Goal: Check status

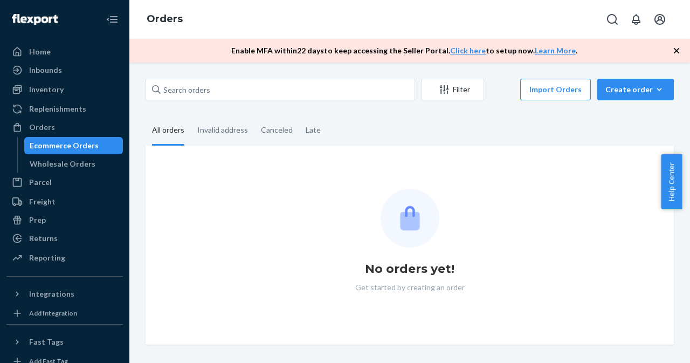
click at [218, 128] on div "Invalid address" at bounding box center [222, 130] width 51 height 28
click at [191, 116] on input "Invalid address" at bounding box center [191, 116] width 0 height 0
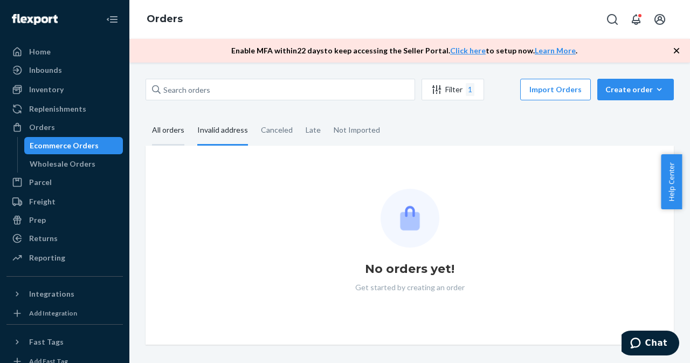
click at [169, 136] on div "All orders" at bounding box center [168, 131] width 32 height 30
click at [146, 116] on input "All orders" at bounding box center [146, 116] width 0 height 0
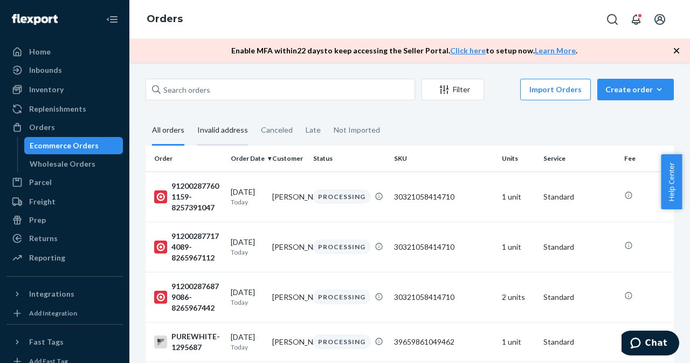
click at [212, 139] on div "Invalid address" at bounding box center [222, 131] width 51 height 30
click at [191, 116] on input "Invalid address" at bounding box center [191, 116] width 0 height 0
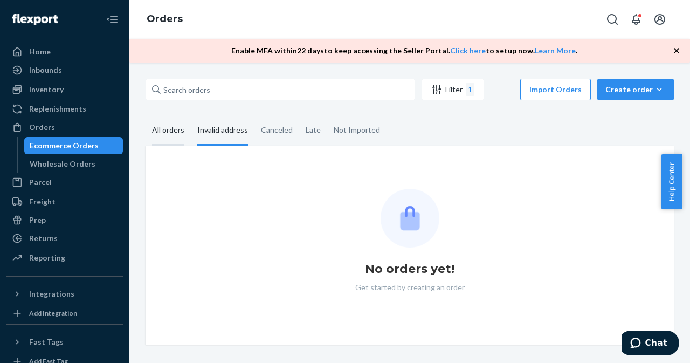
click at [173, 130] on div "All orders" at bounding box center [168, 131] width 32 height 30
click at [146, 116] on input "All orders" at bounding box center [146, 116] width 0 height 0
click at [209, 132] on div "Invalid address" at bounding box center [222, 131] width 51 height 30
click at [191, 116] on input "Invalid address" at bounding box center [191, 116] width 0 height 0
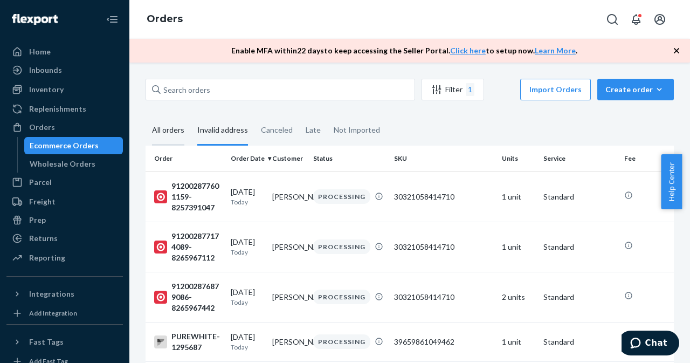
click at [164, 135] on div "All orders" at bounding box center [168, 131] width 32 height 30
click at [146, 116] on input "All orders" at bounding box center [146, 116] width 0 height 0
click at [223, 135] on div "Invalid address" at bounding box center [222, 131] width 51 height 30
click at [191, 116] on input "Invalid address" at bounding box center [191, 116] width 0 height 0
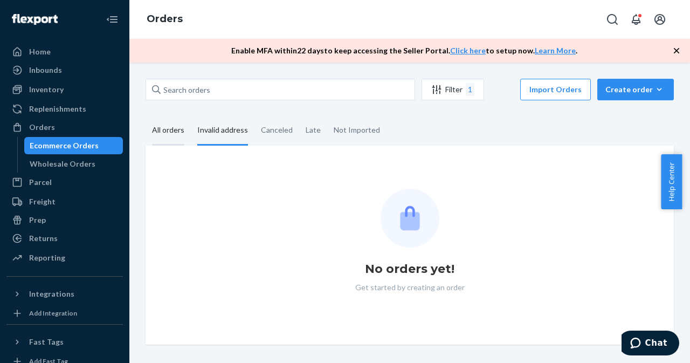
click at [182, 137] on div "All orders" at bounding box center [168, 131] width 32 height 30
click at [146, 116] on input "All orders" at bounding box center [146, 116] width 0 height 0
click at [225, 129] on div "Invalid address" at bounding box center [222, 131] width 51 height 30
click at [191, 116] on input "Invalid address" at bounding box center [191, 116] width 0 height 0
click at [186, 135] on div "All orders" at bounding box center [168, 131] width 45 height 30
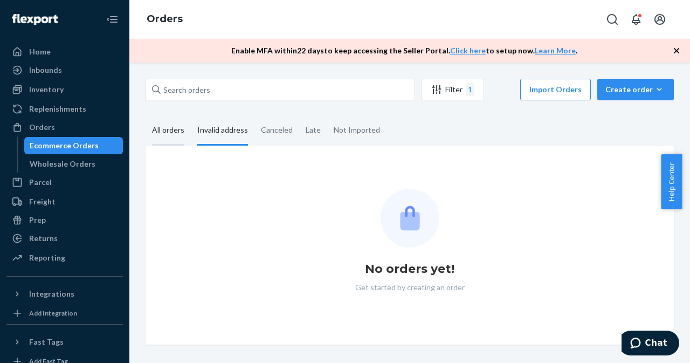
click at [146, 116] on input "All orders" at bounding box center [146, 116] width 0 height 0
